Goal: Complete application form: Complete application form

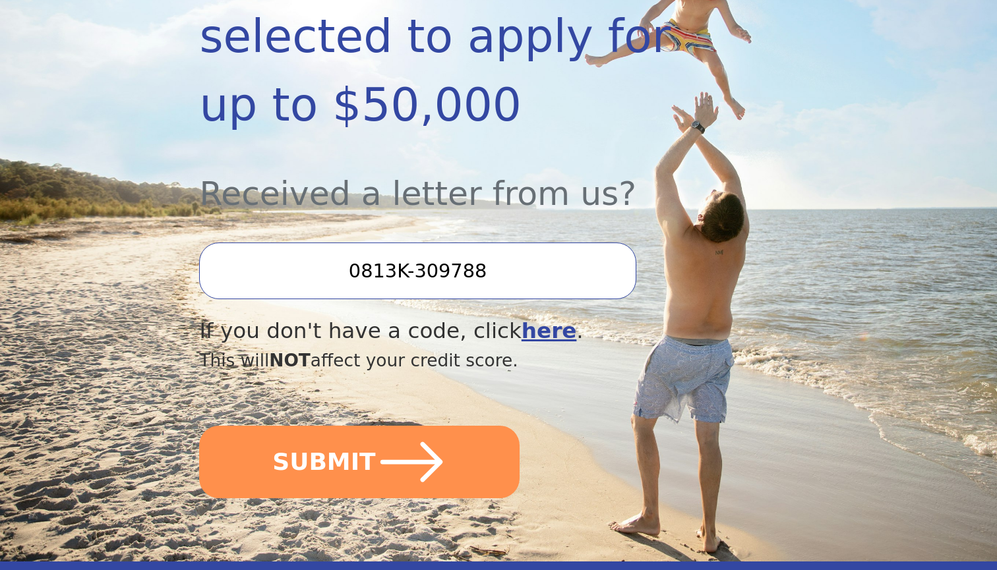
scroll to position [376, 0]
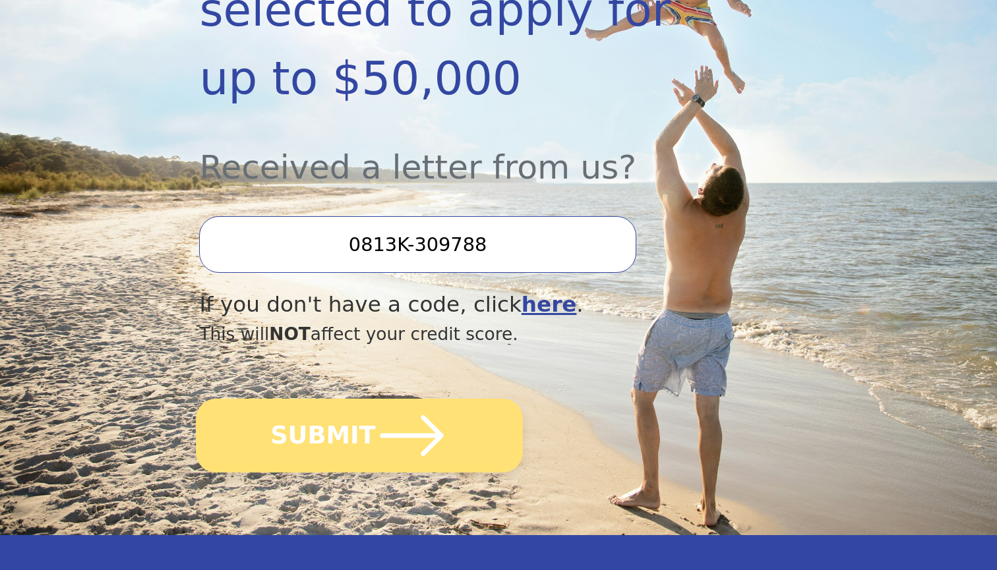
click at [479, 399] on button "SUBMIT" at bounding box center [359, 436] width 327 height 74
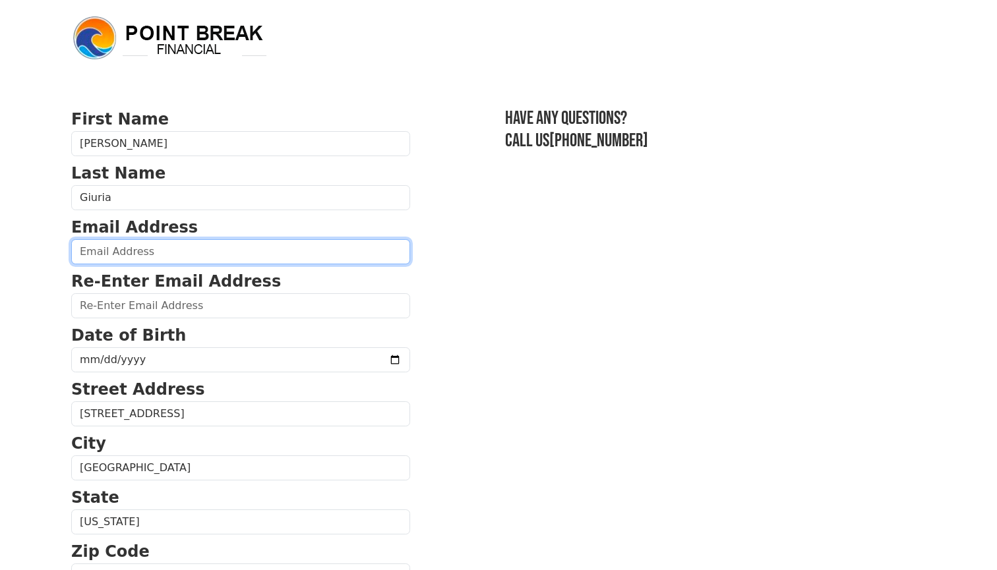
type input "[PERSON_NAME][EMAIL_ADDRESS][DOMAIN_NAME]"
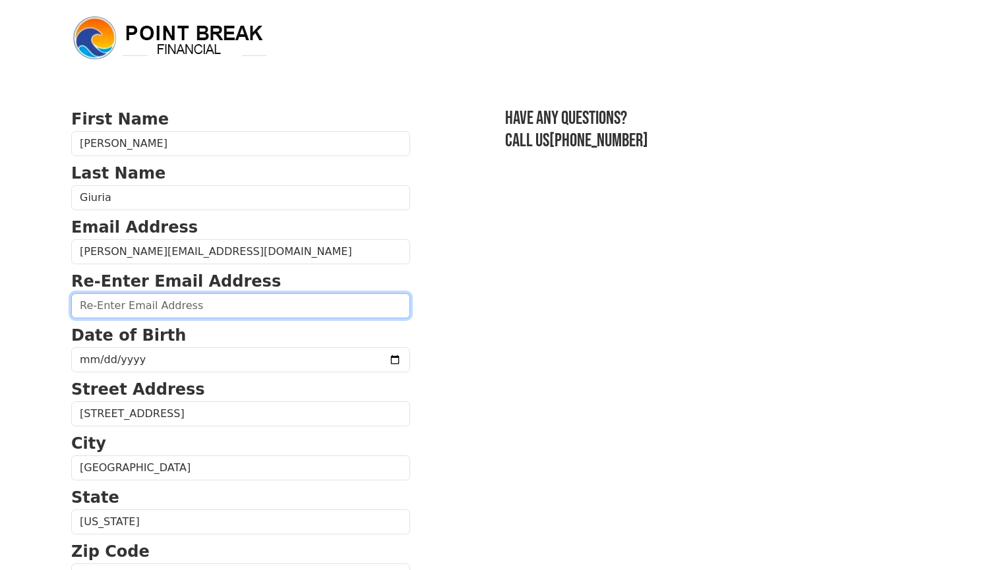
type input "[PERSON_NAME][EMAIL_ADDRESS][DOMAIN_NAME]"
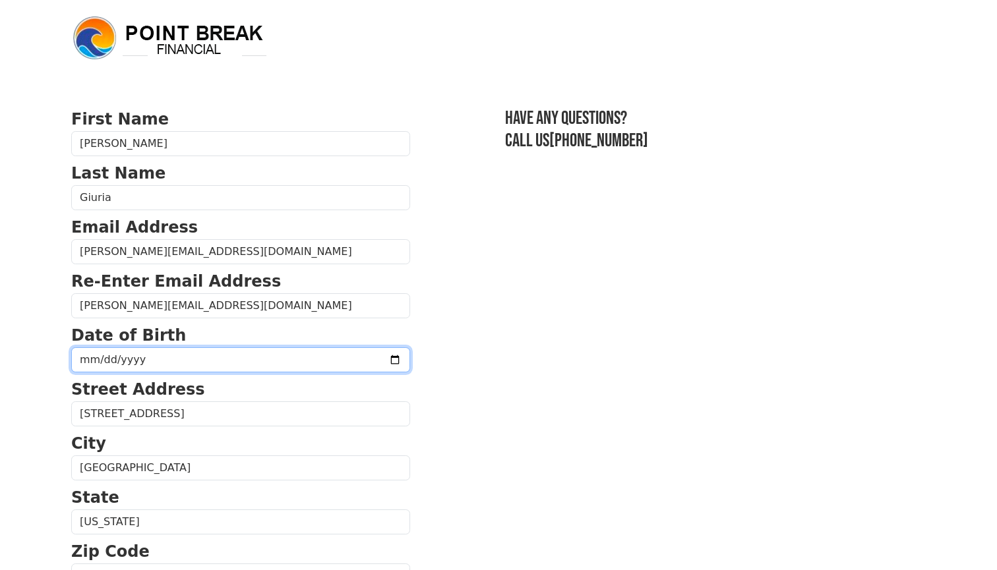
click at [125, 362] on input "date" at bounding box center [240, 359] width 339 height 25
click at [79, 357] on input "date" at bounding box center [240, 359] width 339 height 25
click at [101, 360] on input "date" at bounding box center [240, 359] width 339 height 25
click at [119, 357] on input "date" at bounding box center [240, 359] width 339 height 25
type input "[DATE]"
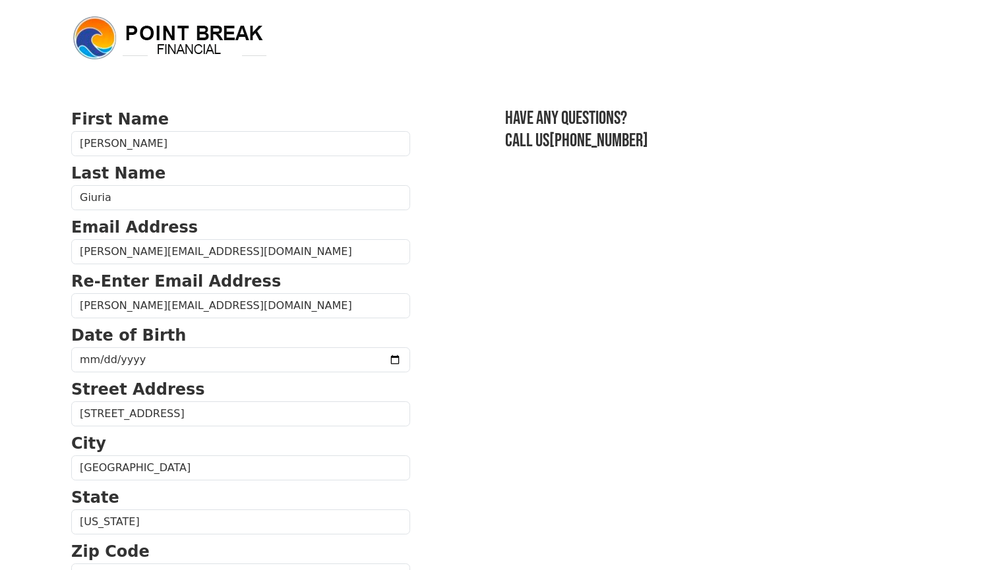
click at [460, 390] on section "First Name [PERSON_NAME] Last Name Giuria Email Address [EMAIL_ADDRESS][DOMAIN_…" at bounding box center [498, 577] width 854 height 940
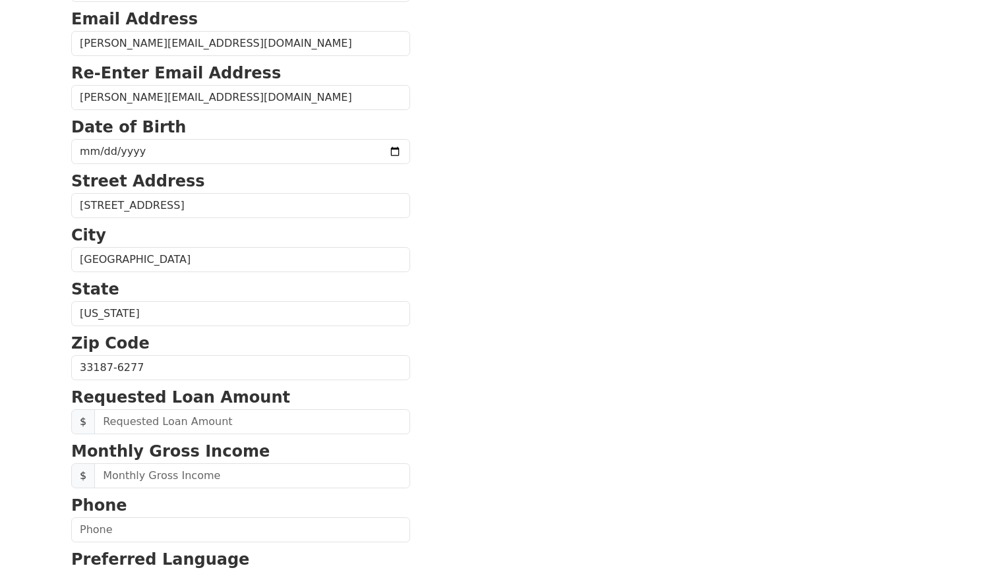
scroll to position [225, 0]
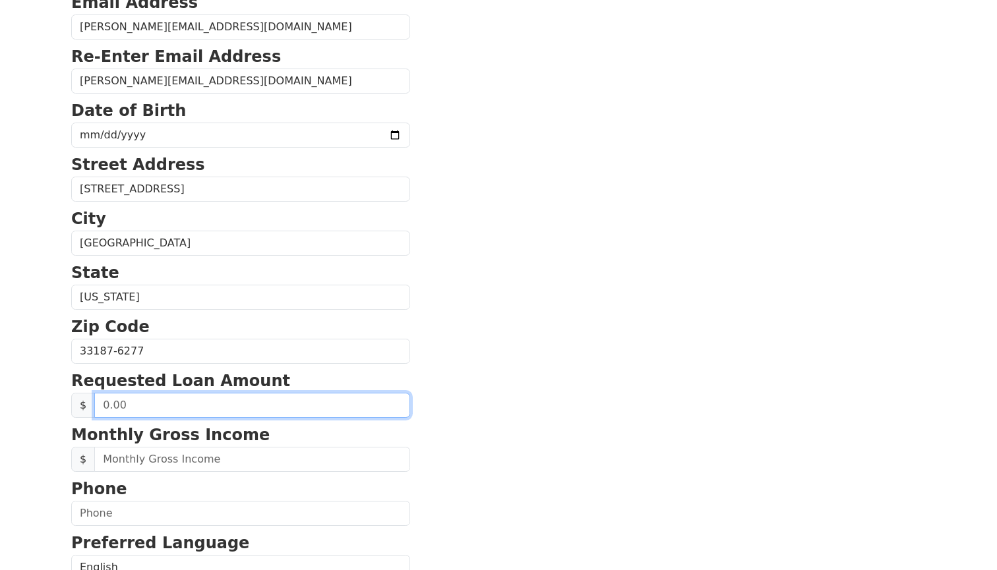
click at [196, 405] on input "text" at bounding box center [252, 405] width 316 height 25
type input "4,000.00"
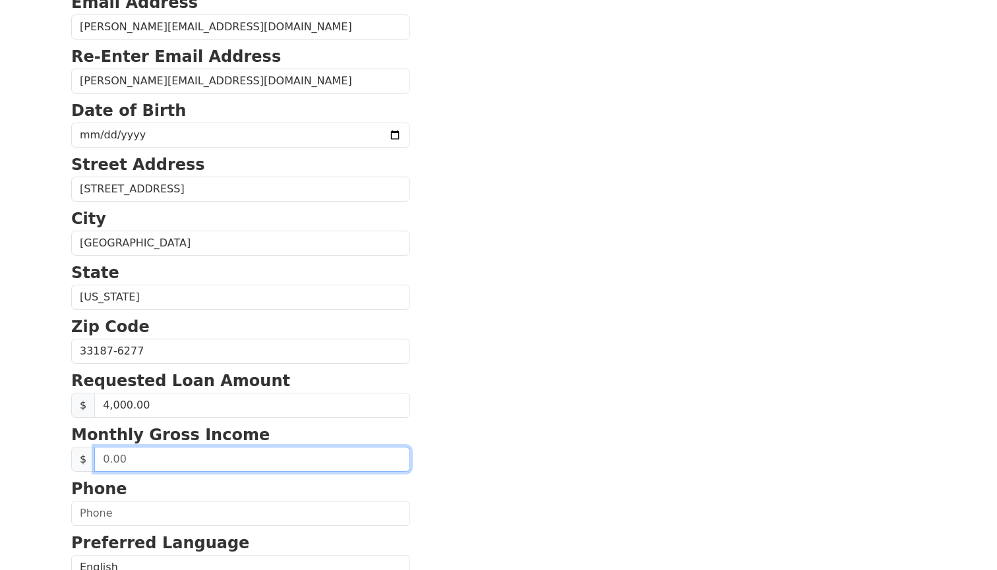
click at [230, 461] on input "text" at bounding box center [252, 459] width 316 height 25
type input "3,200.00"
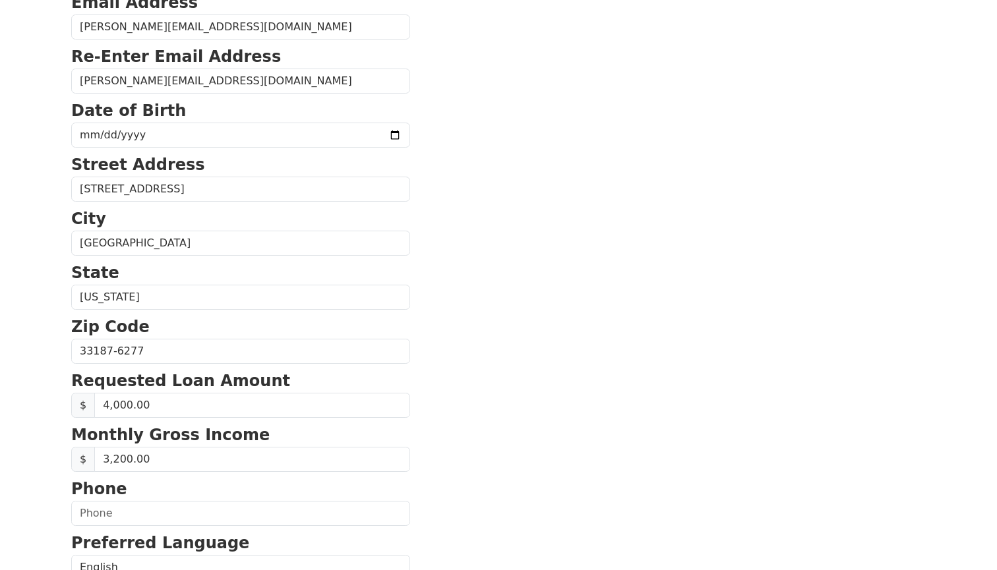
click at [618, 421] on section "First Name [PERSON_NAME] Last Name Giuria Email Address [EMAIL_ADDRESS][DOMAIN_…" at bounding box center [498, 353] width 854 height 940
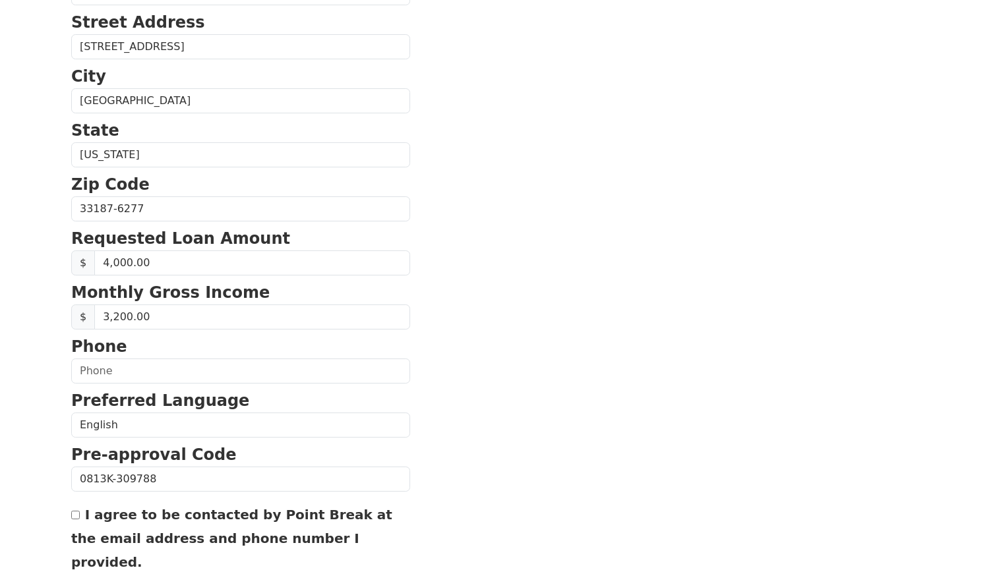
scroll to position [432, 0]
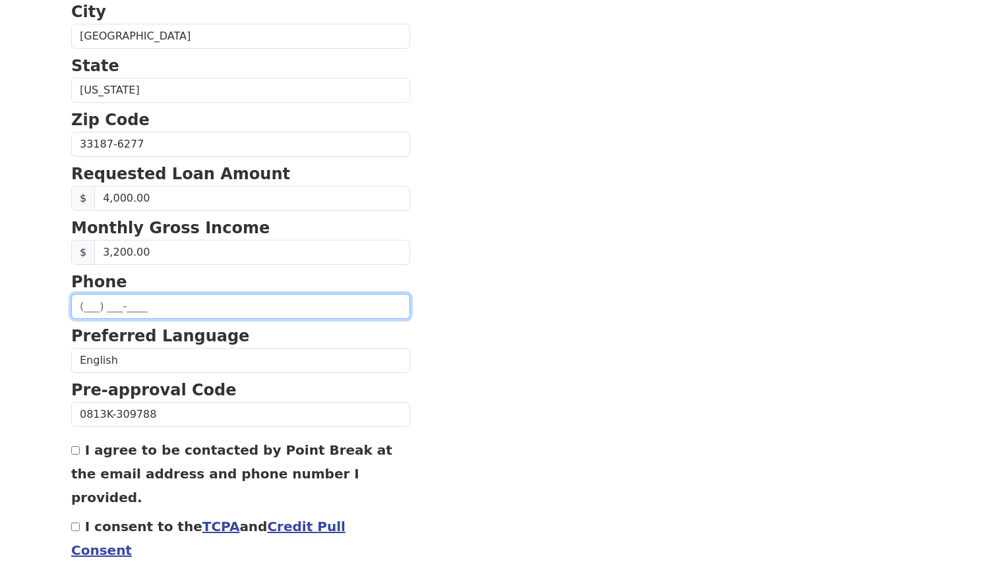
click at [84, 307] on input "text" at bounding box center [240, 306] width 339 height 25
type input "[PHONE_NUMBER]"
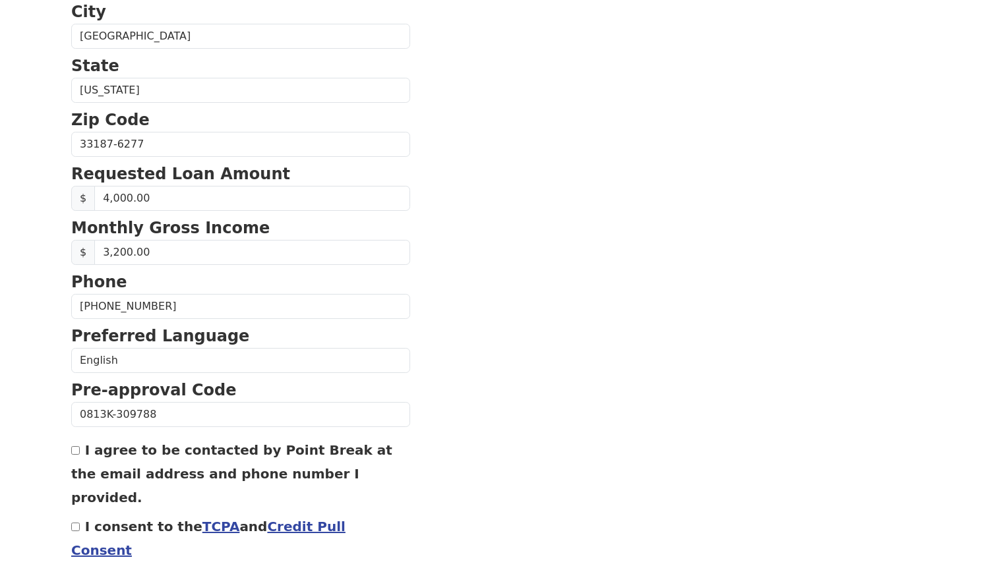
click at [239, 437] on form "First Name [PERSON_NAME] Last Name Giuria Email Address [EMAIL_ADDRESS][DOMAIN_…" at bounding box center [240, 146] width 339 height 940
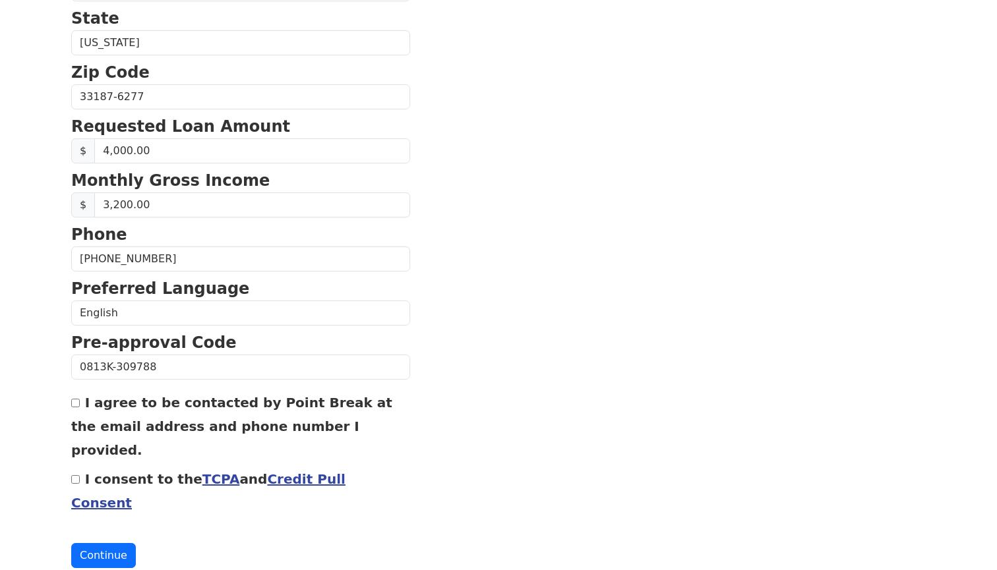
scroll to position [479, 0]
click at [76, 402] on input "I agree to be contacted by Point Break at the email address and phone number I …" at bounding box center [75, 404] width 9 height 9
checkbox input "true"
click at [76, 476] on input "I consent to the TCPA and Credit Pull Consent" at bounding box center [75, 480] width 9 height 9
checkbox input "true"
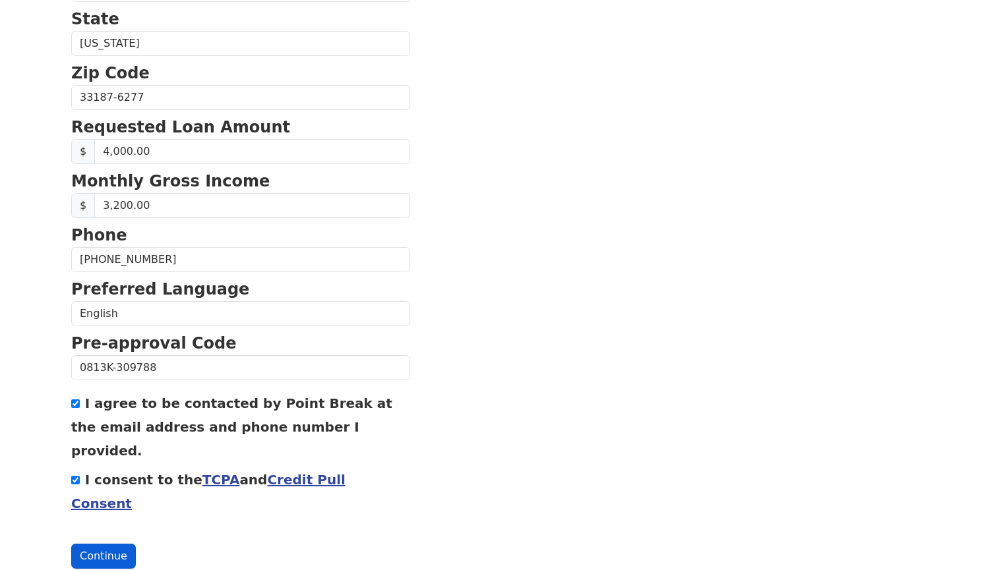
click at [84, 544] on button "Continue" at bounding box center [103, 556] width 65 height 25
